Goal: Information Seeking & Learning: Compare options

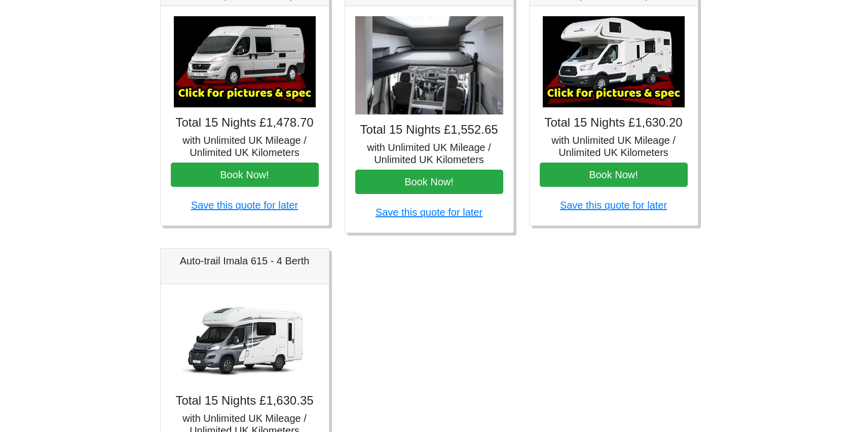
scroll to position [466, 0]
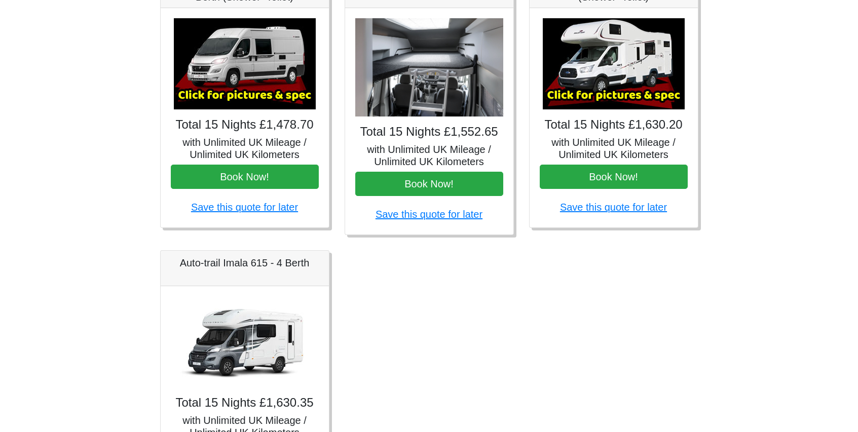
click at [618, 94] on img at bounding box center [614, 63] width 142 height 91
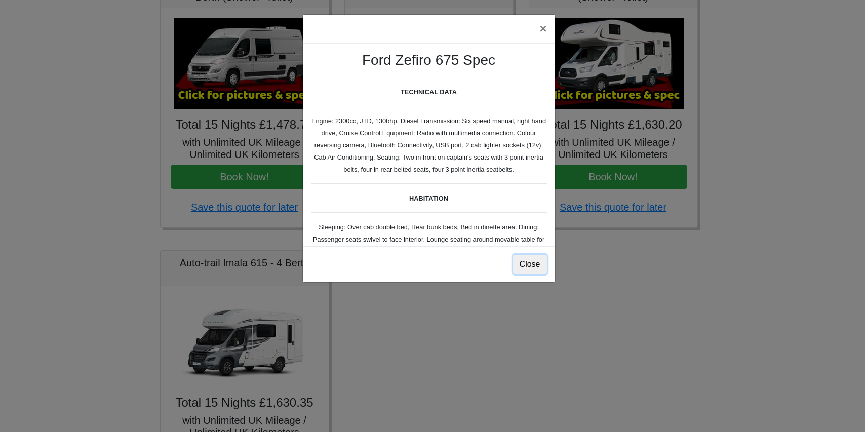
click at [531, 265] on button "Close" at bounding box center [530, 264] width 34 height 19
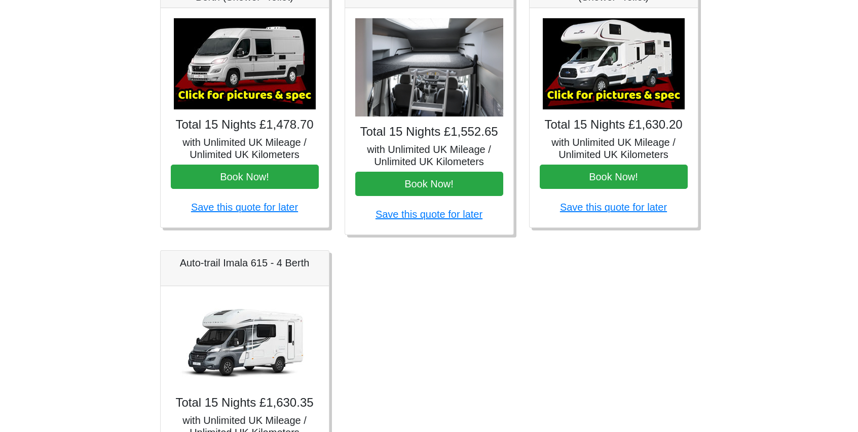
click at [602, 94] on img at bounding box center [614, 63] width 142 height 91
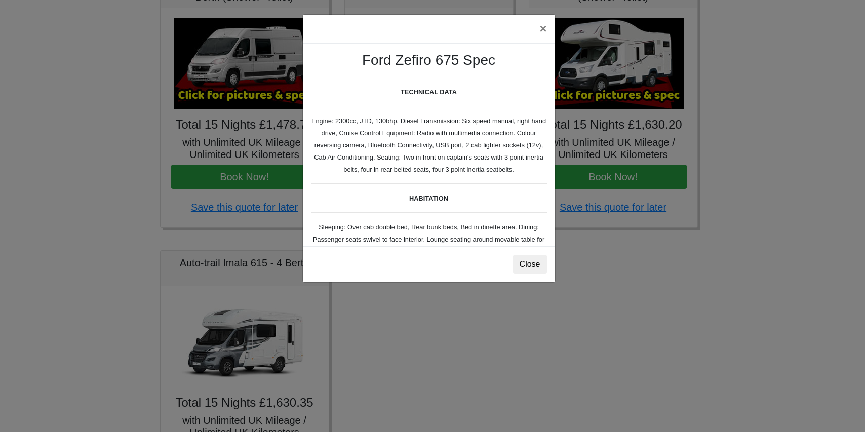
click at [732, 172] on div "× Ford Zefiro 675 Spec TECHNICAL DATA Engine: 2300cc, JTD, 130bhp. Diesel Trans…" at bounding box center [432, 216] width 865 height 432
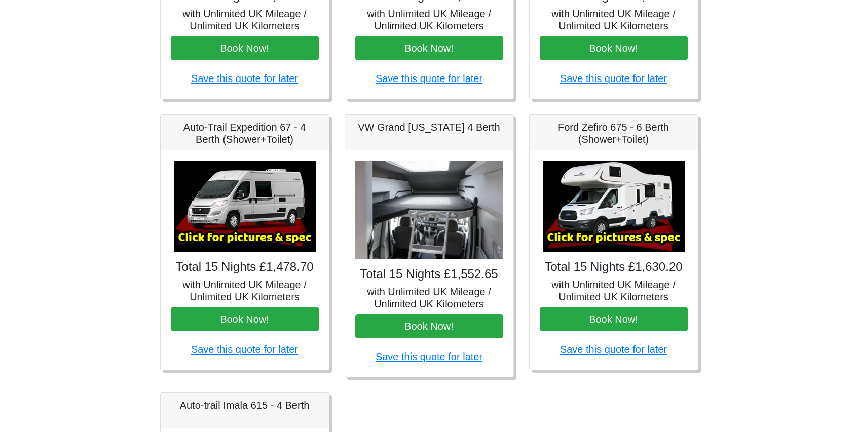
scroll to position [320, 0]
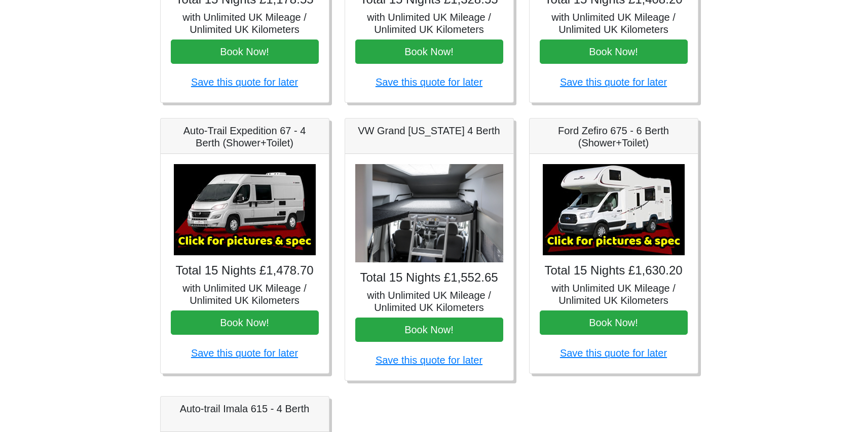
click at [269, 206] on img at bounding box center [245, 209] width 142 height 91
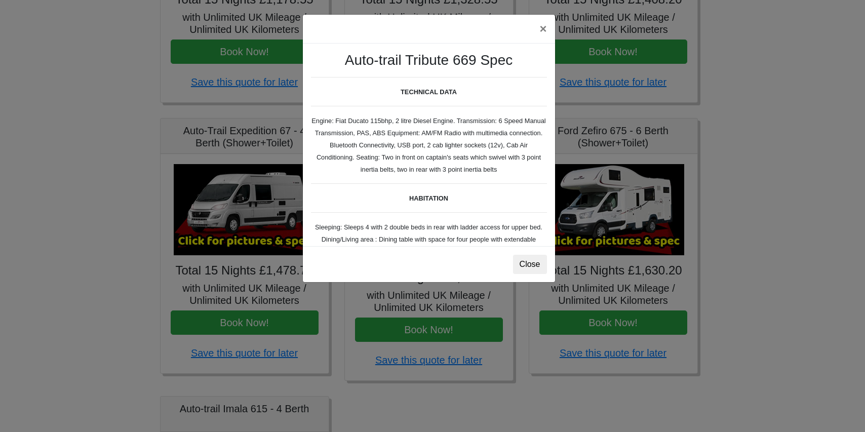
click at [624, 165] on div "× Auto-trail Tribute 669 Spec TECHNICAL DATA Engine: Fiat Ducato 115bhp, 2 litr…" at bounding box center [432, 216] width 865 height 432
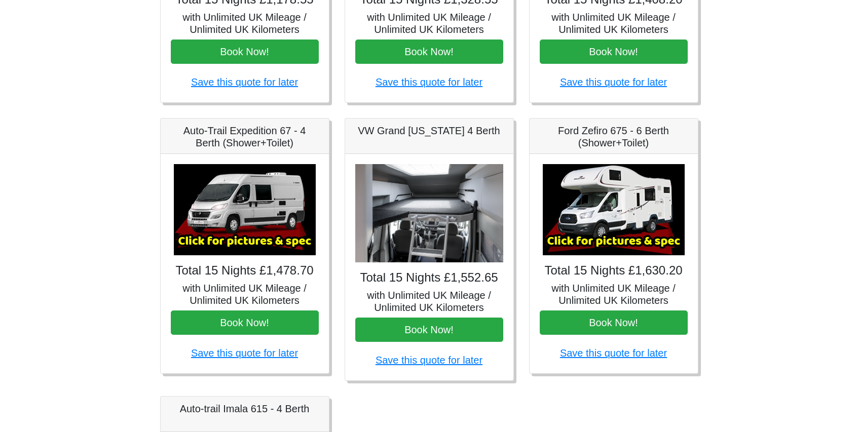
click at [403, 209] on img at bounding box center [429, 213] width 148 height 99
click at [437, 213] on img at bounding box center [429, 213] width 148 height 99
click at [427, 279] on h4 "Total 15 Nights £1,552.65" at bounding box center [429, 278] width 148 height 15
click at [437, 127] on h5 "VW Grand [US_STATE] 4 Berth" at bounding box center [429, 131] width 148 height 12
click at [594, 139] on h5 "Ford Zefiro 675 - 6 Berth (Shower+Toilet)" at bounding box center [614, 137] width 148 height 24
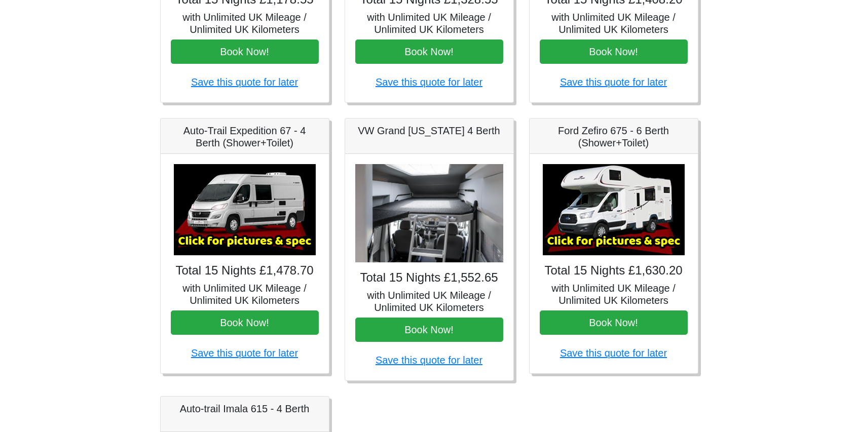
click at [593, 223] on img at bounding box center [614, 209] width 142 height 91
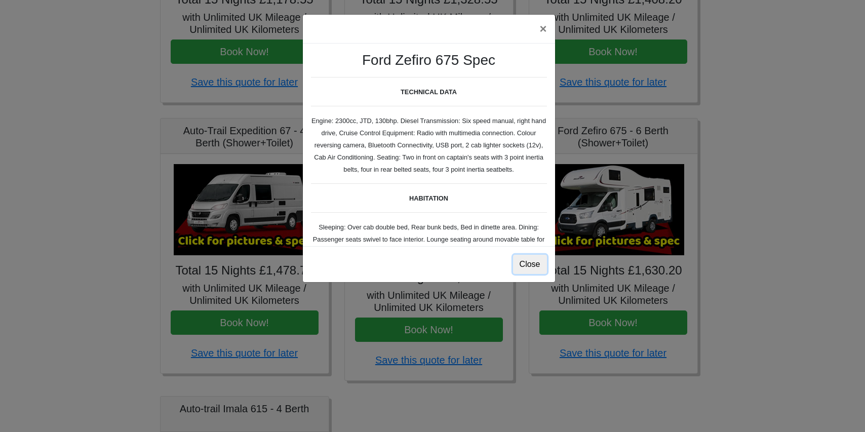
click at [518, 261] on button "Close" at bounding box center [530, 264] width 34 height 19
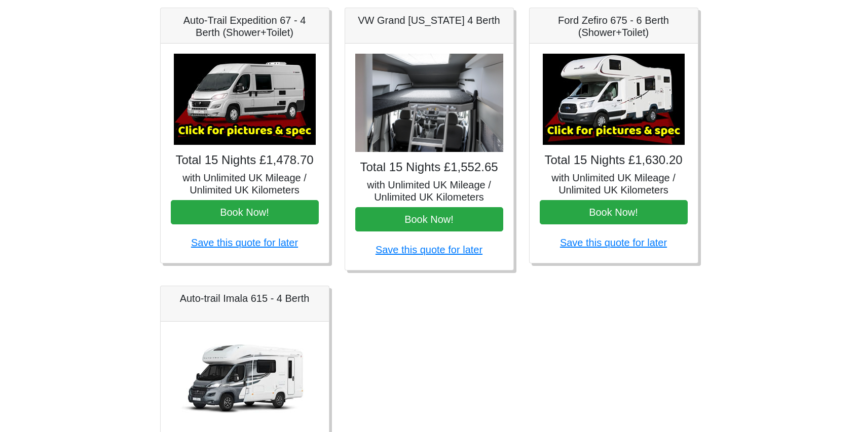
click at [237, 328] on div "Total 15 Nights £1,630.35 with Unlimited UK Mileage / Unlimited UK Kilometers B…" at bounding box center [245, 431] width 168 height 219
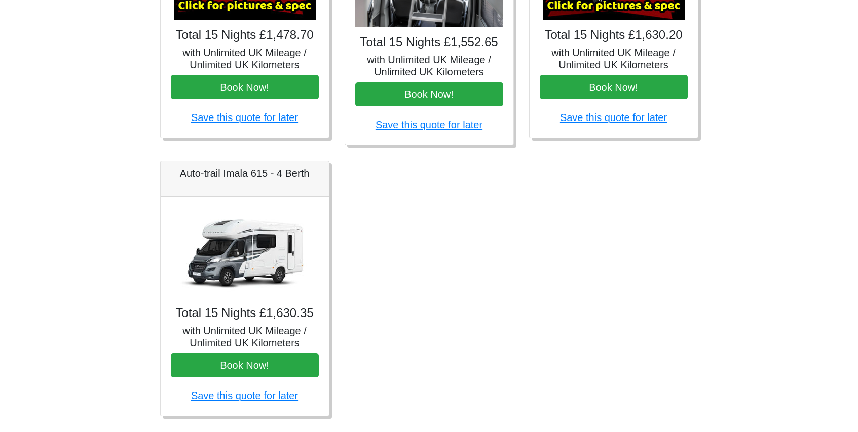
scroll to position [579, 0]
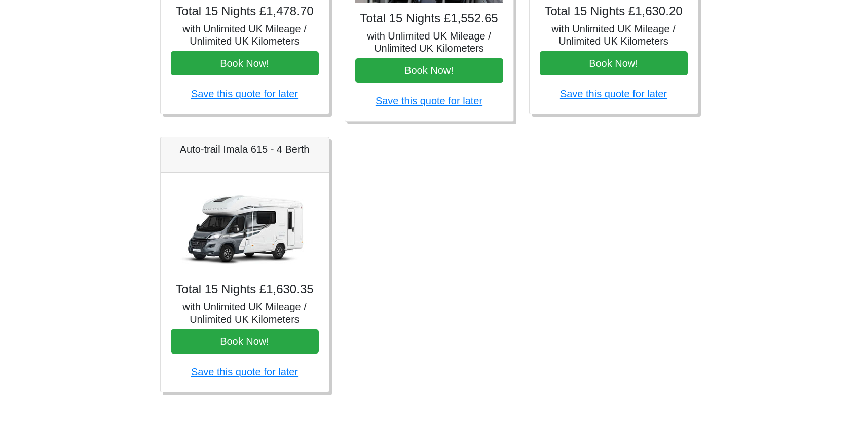
click at [248, 300] on div "Total 15 Nights £1,630.35 with Unlimited UK Mileage / Unlimited UK Kilometers B…" at bounding box center [245, 282] width 168 height 219
click at [250, 309] on h5 "with Unlimited UK Mileage / Unlimited UK Kilometers" at bounding box center [245, 313] width 148 height 24
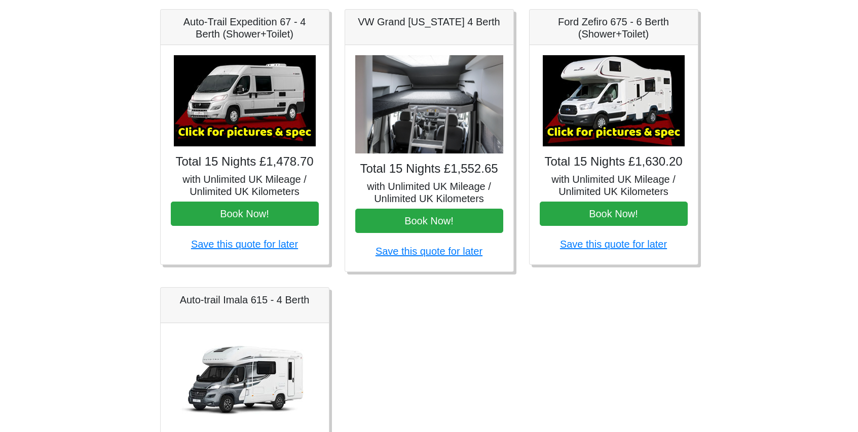
scroll to position [427, 0]
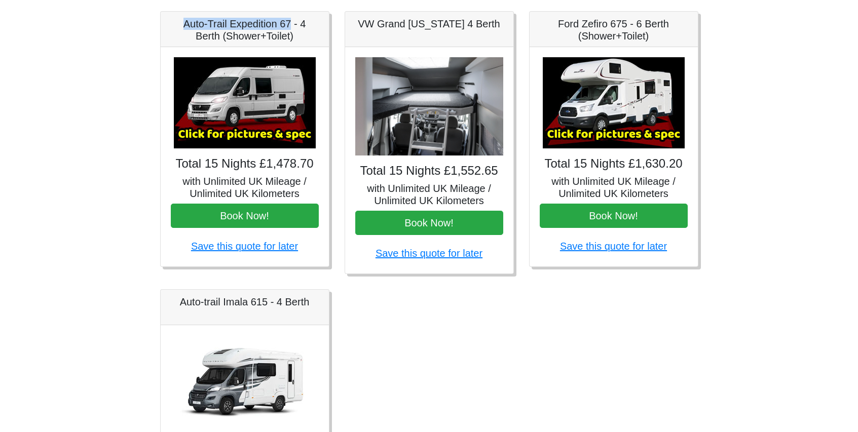
drag, startPoint x: 183, startPoint y: 23, endPoint x: 290, endPoint y: 23, distance: 106.9
click at [290, 23] on h5 "Auto-Trail Expedition 67 - 4 Berth (Shower+Toilet)" at bounding box center [245, 30] width 148 height 24
copy h5 "Auto-Trail Expedition 67"
drag, startPoint x: 557, startPoint y: 26, endPoint x: 671, endPoint y: 20, distance: 114.7
click at [671, 20] on h5 "Ford Zefiro 675 - 6 Berth (Shower+Toilet)" at bounding box center [614, 30] width 148 height 24
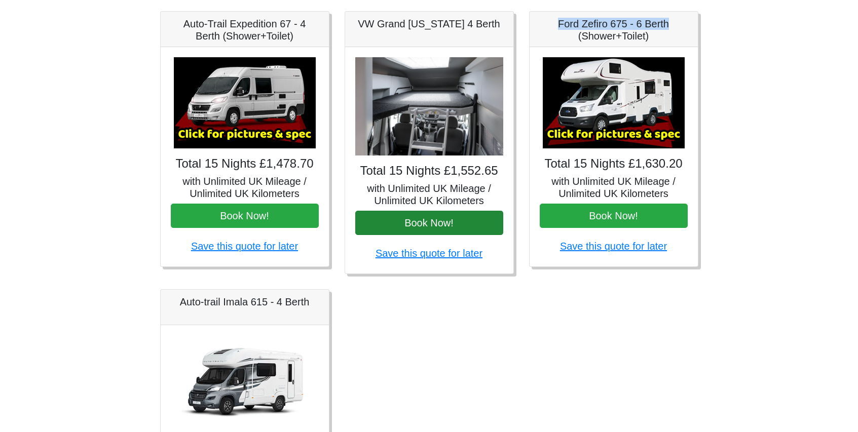
copy h5 "Ford Zefiro 675 - 6 Berth"
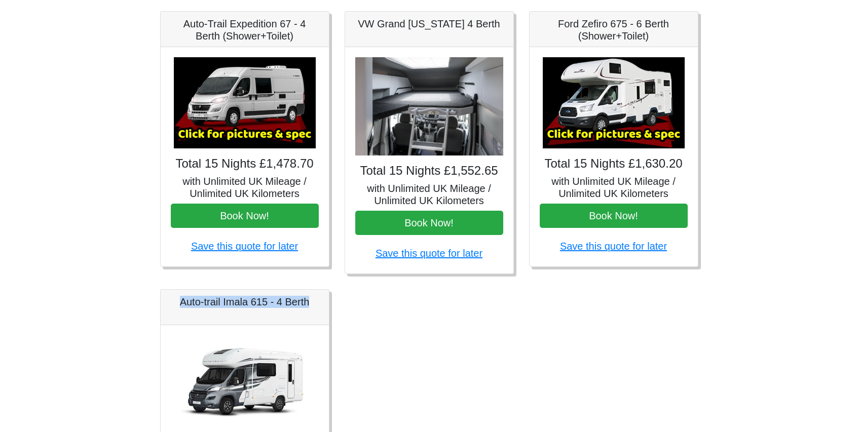
drag, startPoint x: 178, startPoint y: 303, endPoint x: 310, endPoint y: 311, distance: 132.4
click at [310, 311] on div "Auto-trail Imala 615 - 4 Berth" at bounding box center [245, 307] width 168 height 35
copy h5 "Auto-trail Imala 615 - 4 Berth"
